Goal: Obtain resource: Download file/media

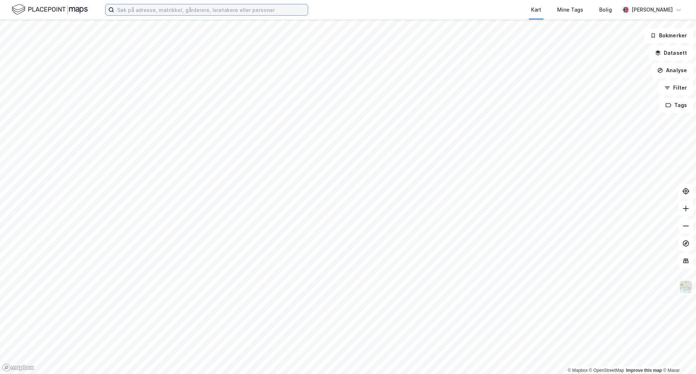
click at [137, 11] on input at bounding box center [211, 9] width 194 height 11
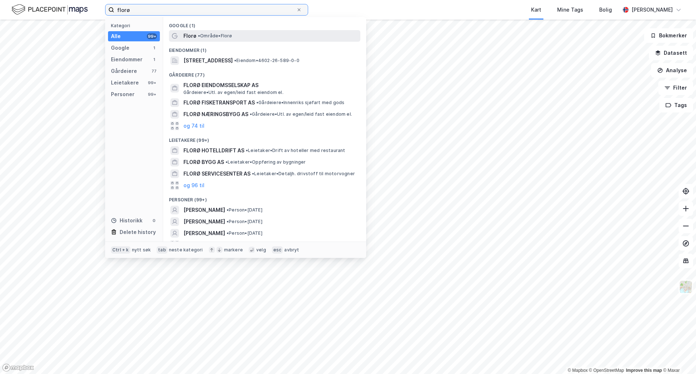
type input "florø"
click at [194, 37] on span "Florø" at bounding box center [189, 36] width 13 height 9
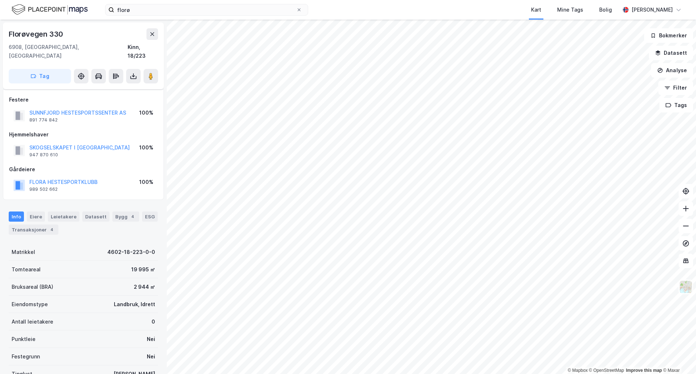
scroll to position [36, 0]
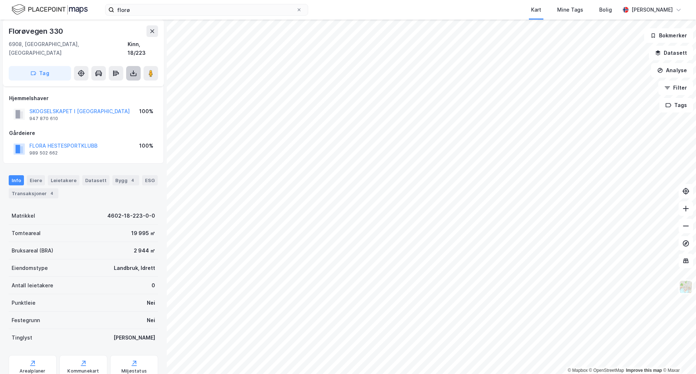
click at [133, 70] on icon at bounding box center [133, 73] width 7 height 7
click at [122, 82] on div "Last ned grunnbok" at bounding box center [101, 88] width 77 height 12
